Goal: Contribute content

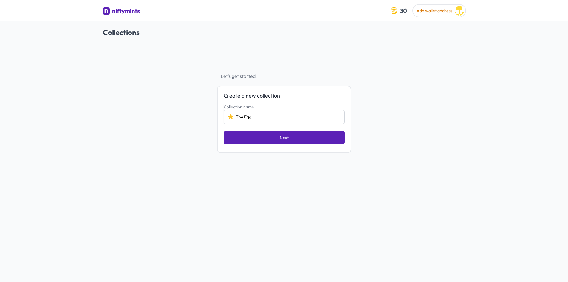
type input "The Egg"
click at [284, 136] on span "Next" at bounding box center [284, 137] width 9 height 6
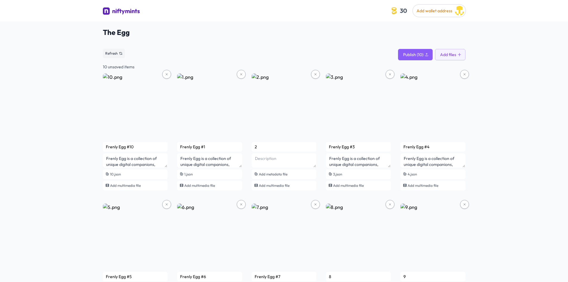
type input "Frenly Egg #8"
type textarea "Frenly Egg is a collection of unique digital companions, each designed with its…"
type input "Frenly Egg #9"
type textarea "Frenly Egg is a collection of unique digital companions, each designed with its…"
type input "Frenly Egg #2"
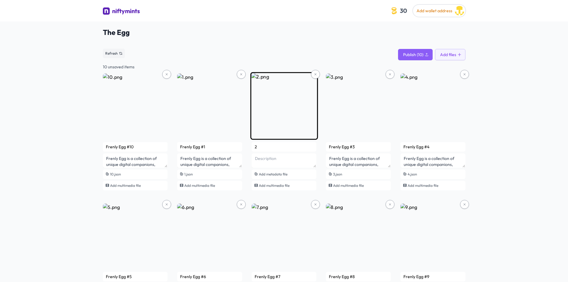
type textarea "Frenly Egg is a collection of unique digital companions, each designed with its…"
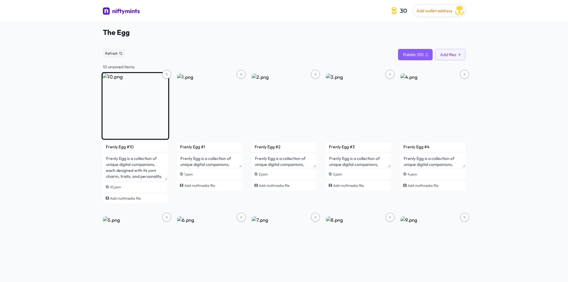
drag, startPoint x: 166, startPoint y: 166, endPoint x: 167, endPoint y: 179, distance: 12.9
click at [167, 179] on textarea "Frenly Egg is a collection of unique digital companions, each designed with its…" at bounding box center [135, 166] width 65 height 27
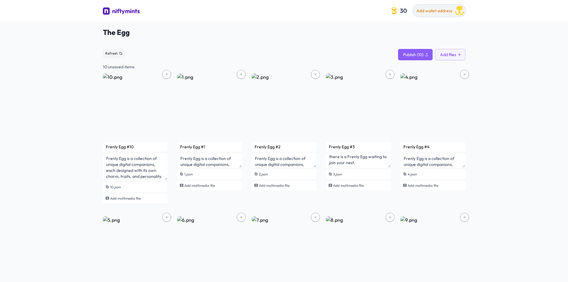
click at [438, 13] on span "Add wallet address" at bounding box center [435, 10] width 36 height 5
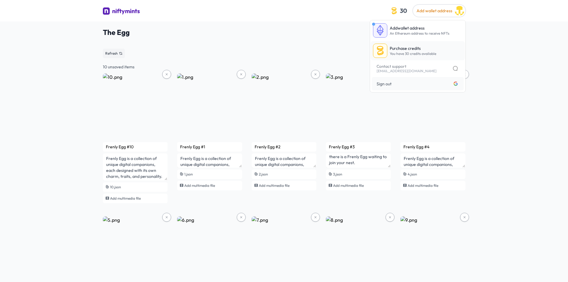
click at [417, 51] on p "You have 30 credits available" at bounding box center [413, 53] width 47 height 5
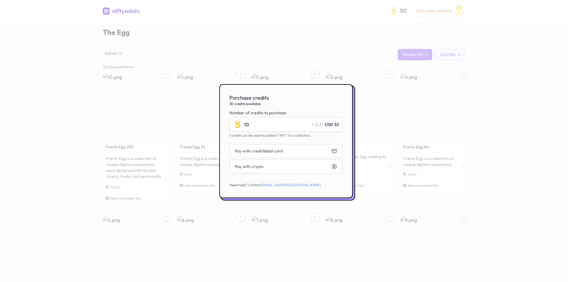
type input "1"
type input "2"
